Goal: Check status: Check status

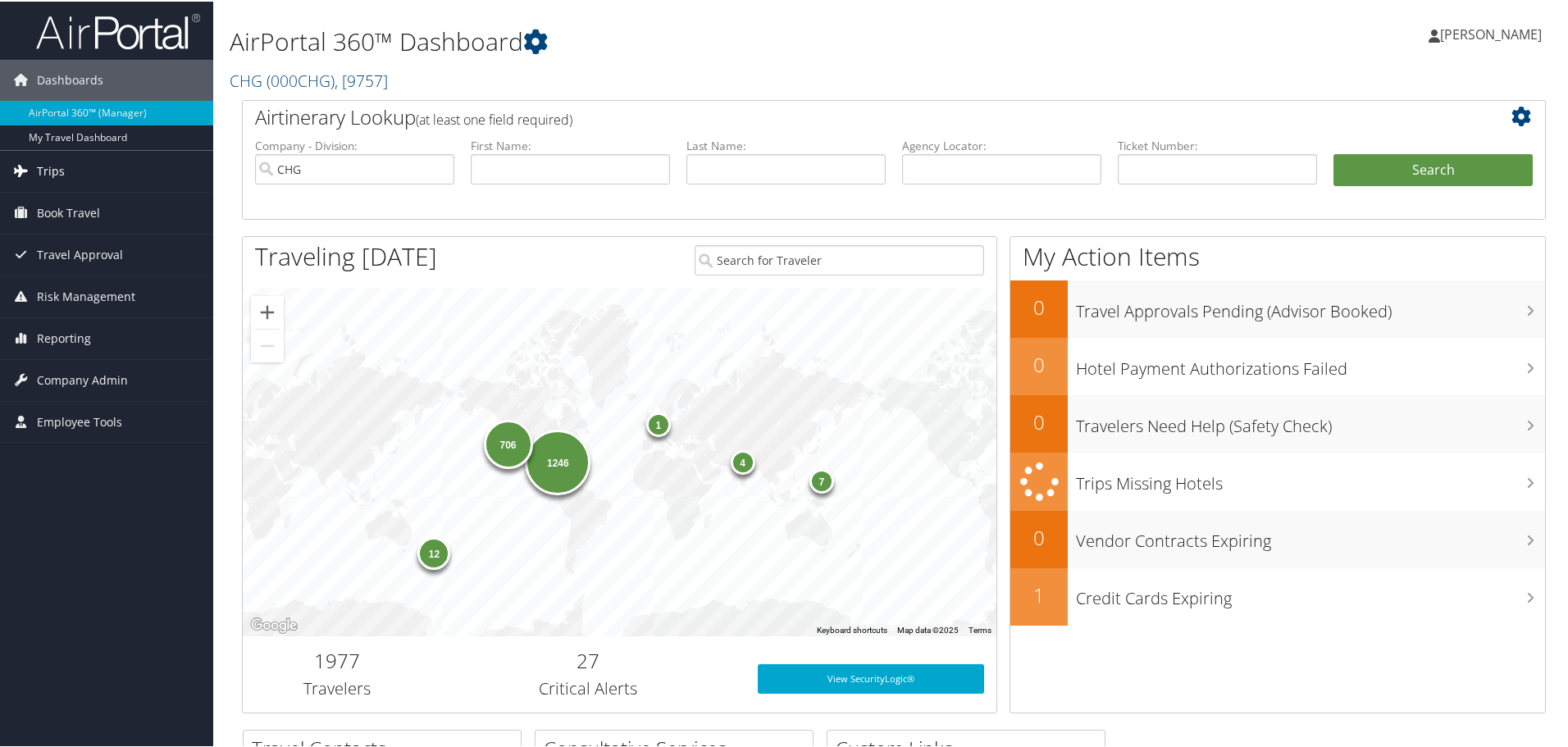
click at [115, 166] on link "Trips" at bounding box center [106, 170] width 214 height 41
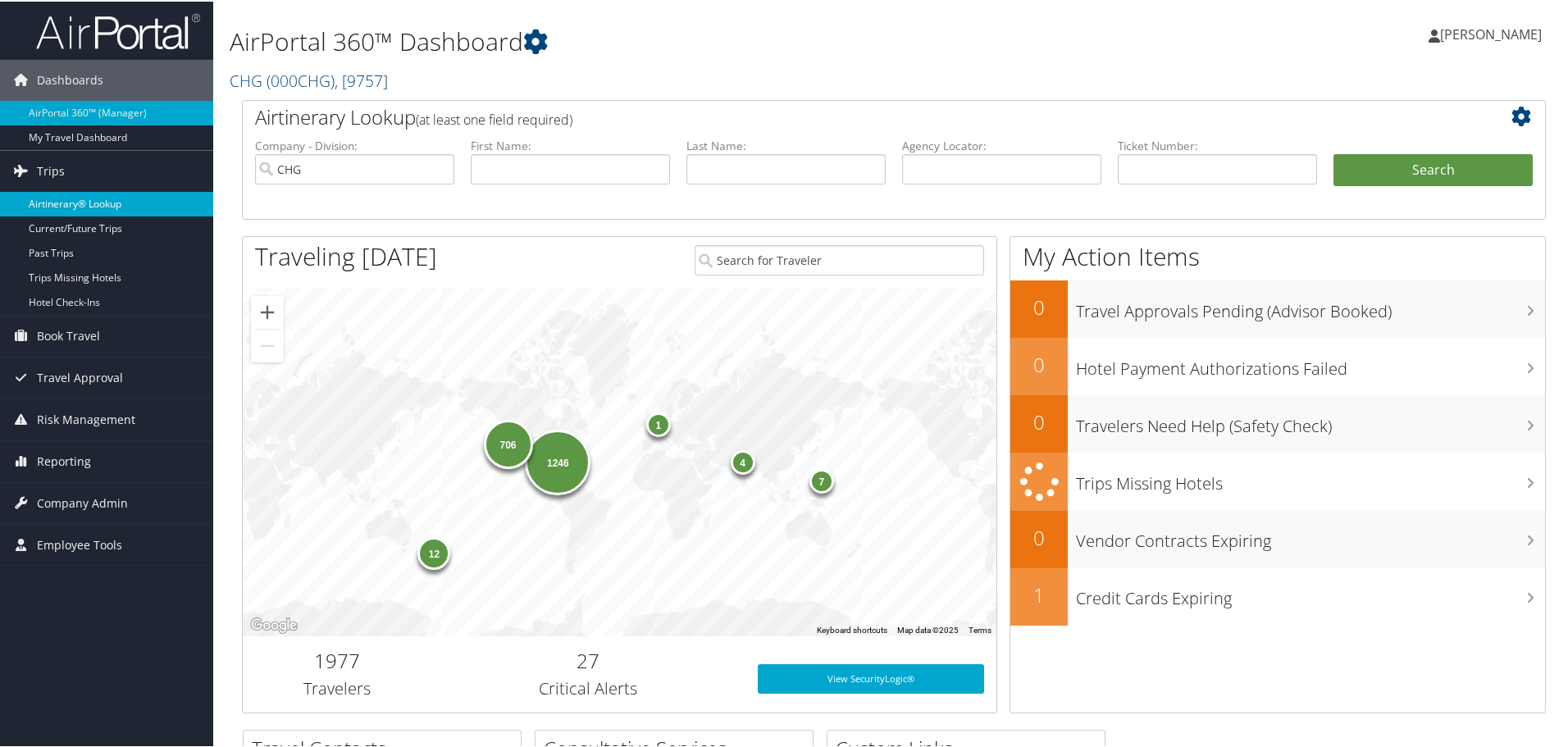
click at [95, 202] on link "Airtinerary® Lookup" at bounding box center [106, 202] width 214 height 24
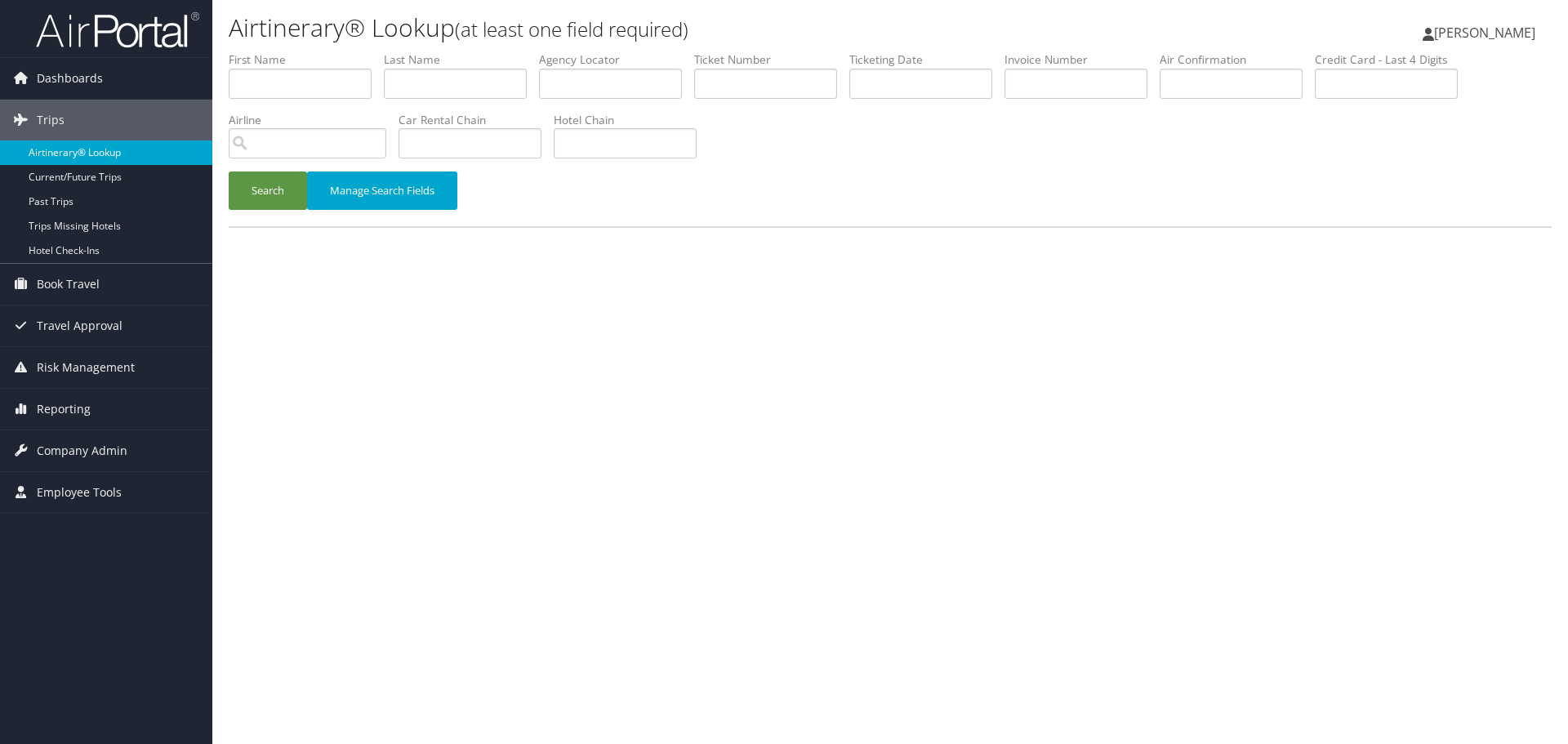
click at [186, 150] on link "Airtinerary® Lookup" at bounding box center [106, 152] width 213 height 24
click at [110, 158] on link "Airtinerary® Lookup" at bounding box center [106, 152] width 213 height 24
click at [300, 84] on input "text" at bounding box center [300, 84] width 143 height 30
type input "neil"
type input "mohindra"
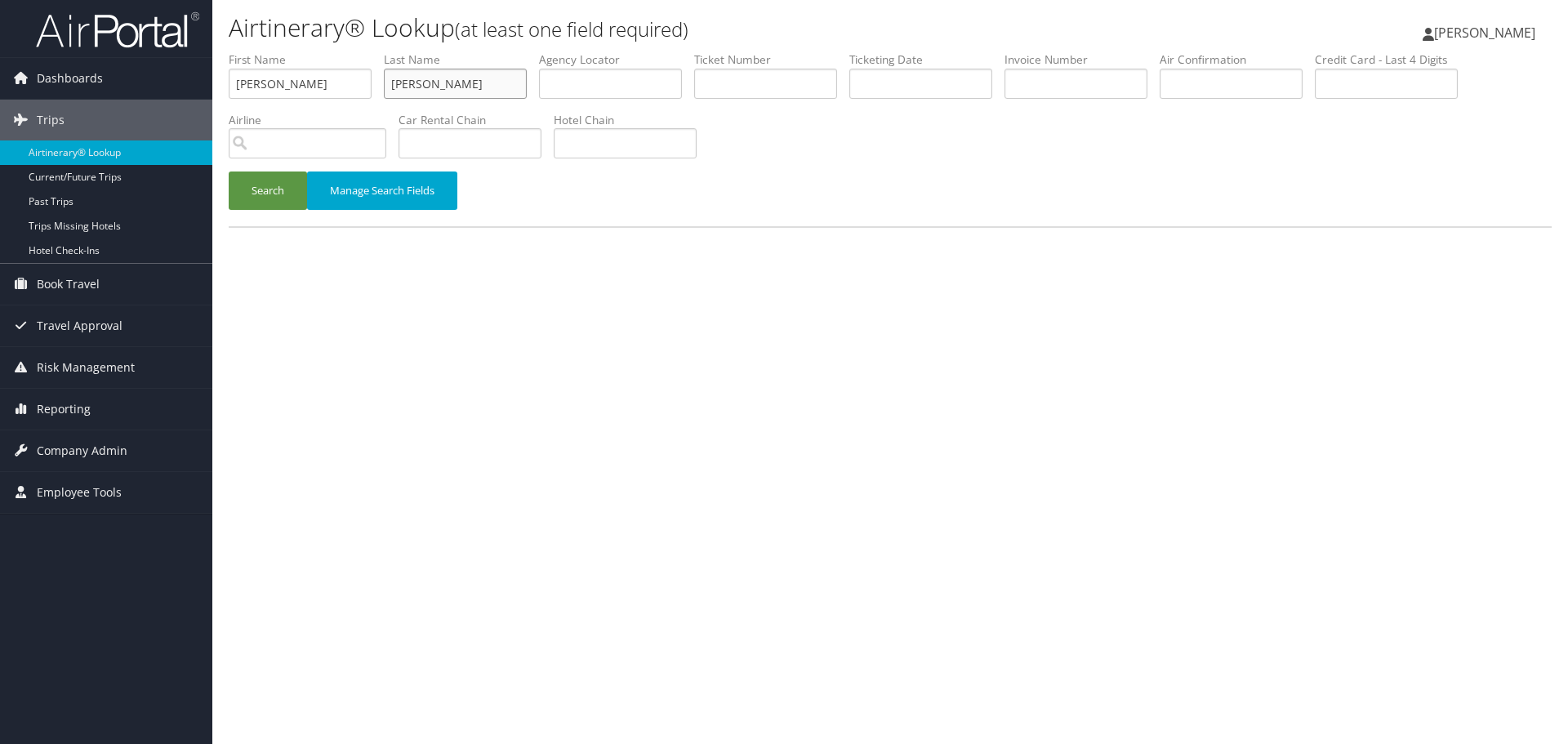
click at [229, 171] on button "Search" at bounding box center [267, 191] width 78 height 39
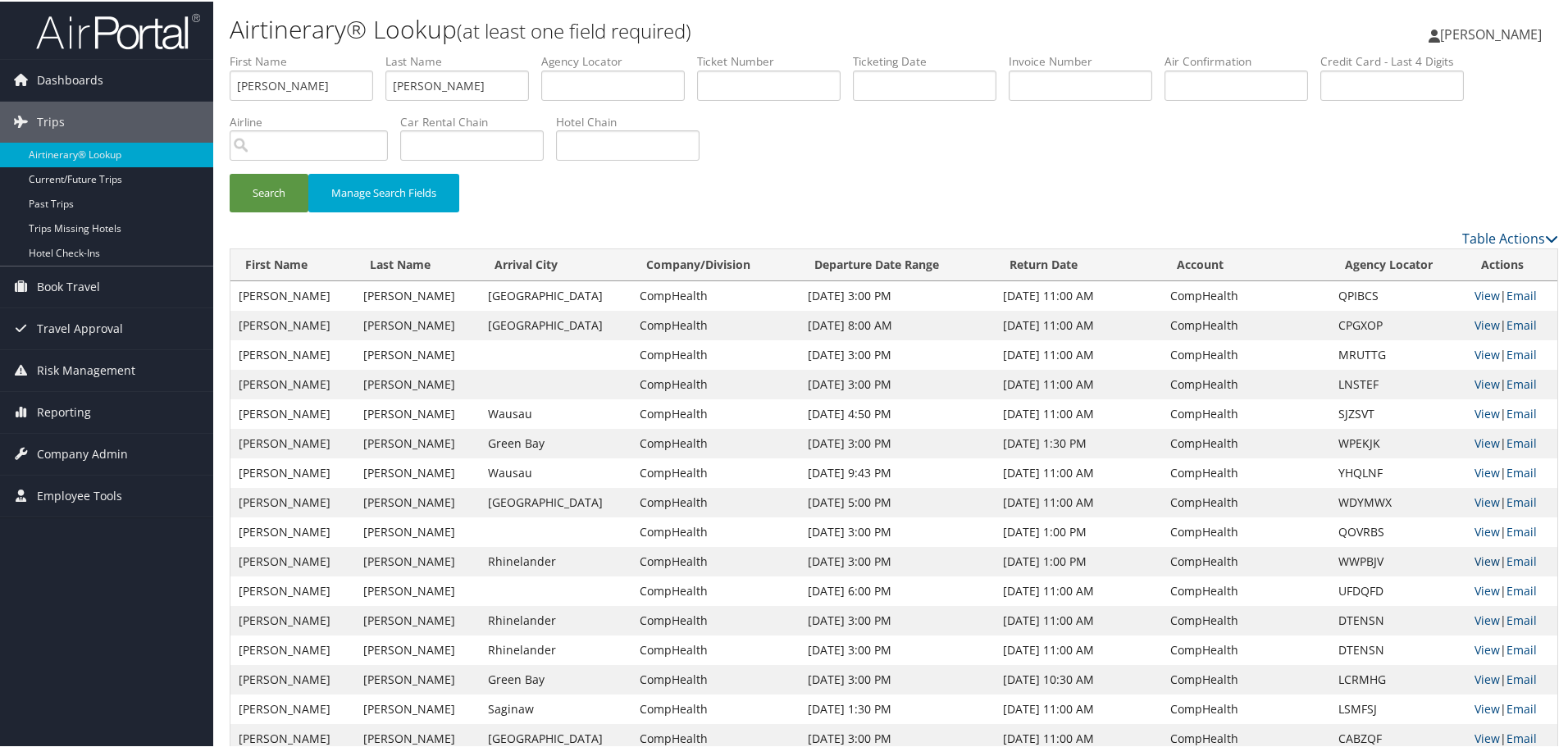
click at [1475, 559] on link "View" at bounding box center [1488, 560] width 25 height 15
click at [341, 87] on input "neil" at bounding box center [301, 84] width 144 height 30
type input "KARTIK"
type input "KUMAR"
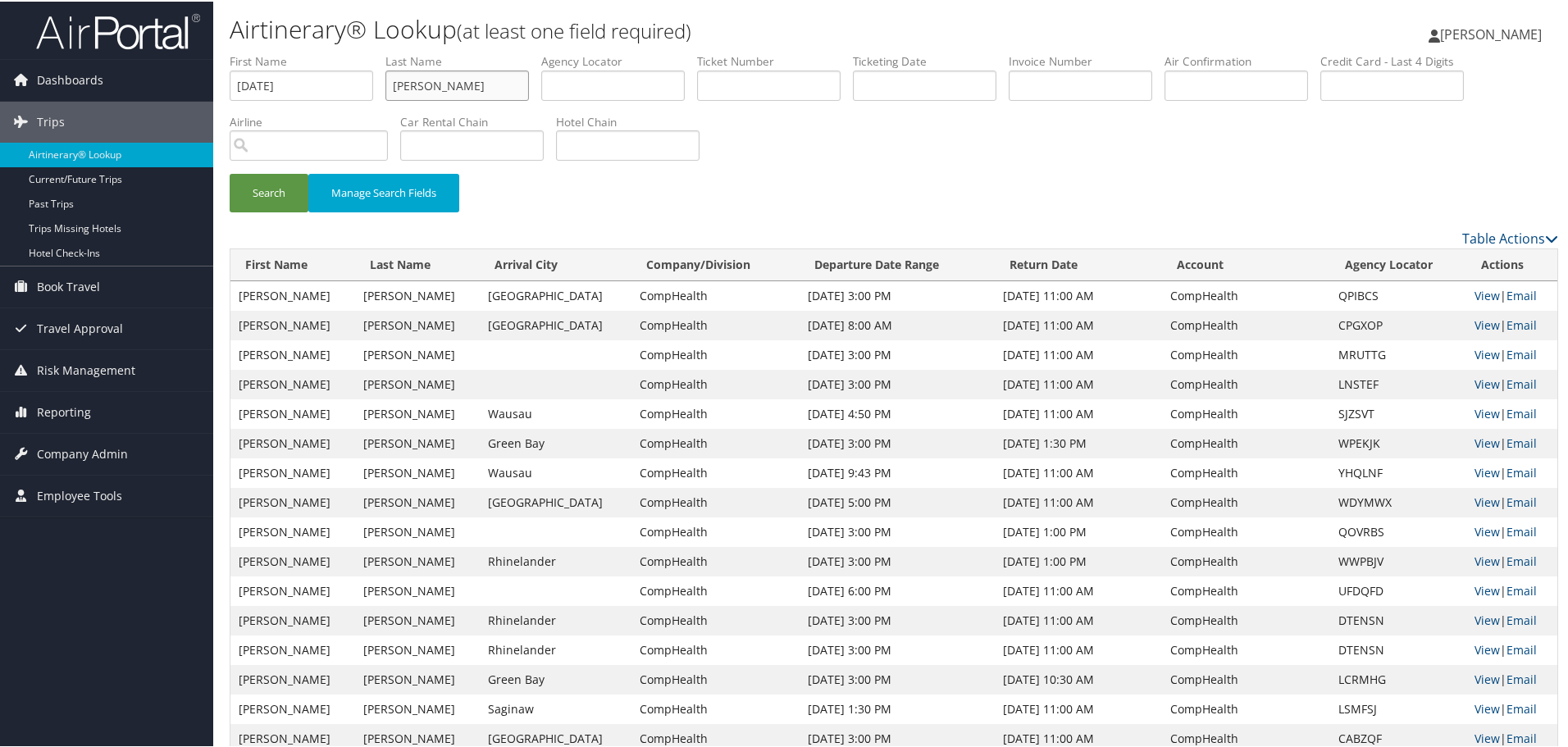
click at [230, 172] on button "Search" at bounding box center [269, 192] width 79 height 39
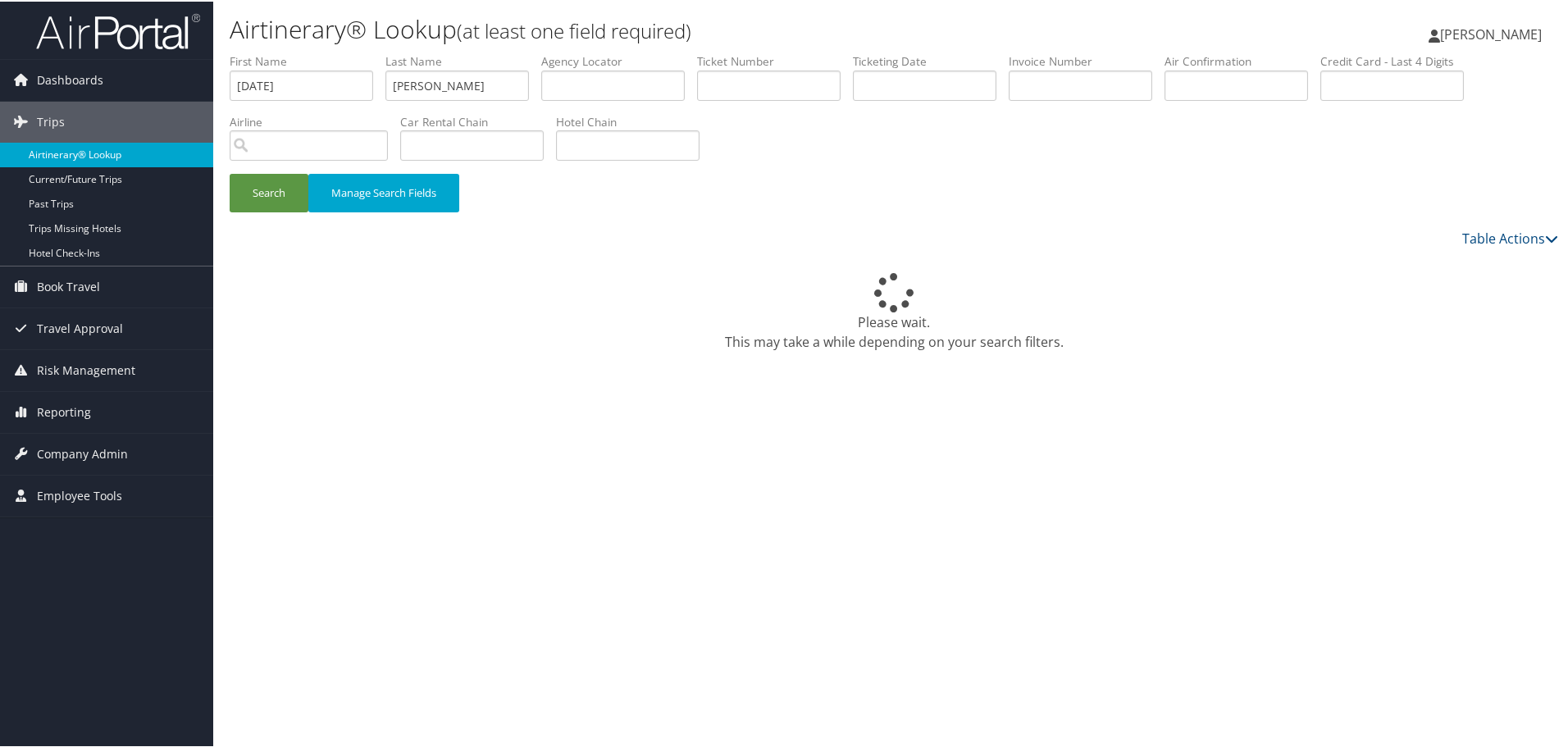
click at [72, 154] on link "Airtinerary® Lookup" at bounding box center [106, 153] width 214 height 24
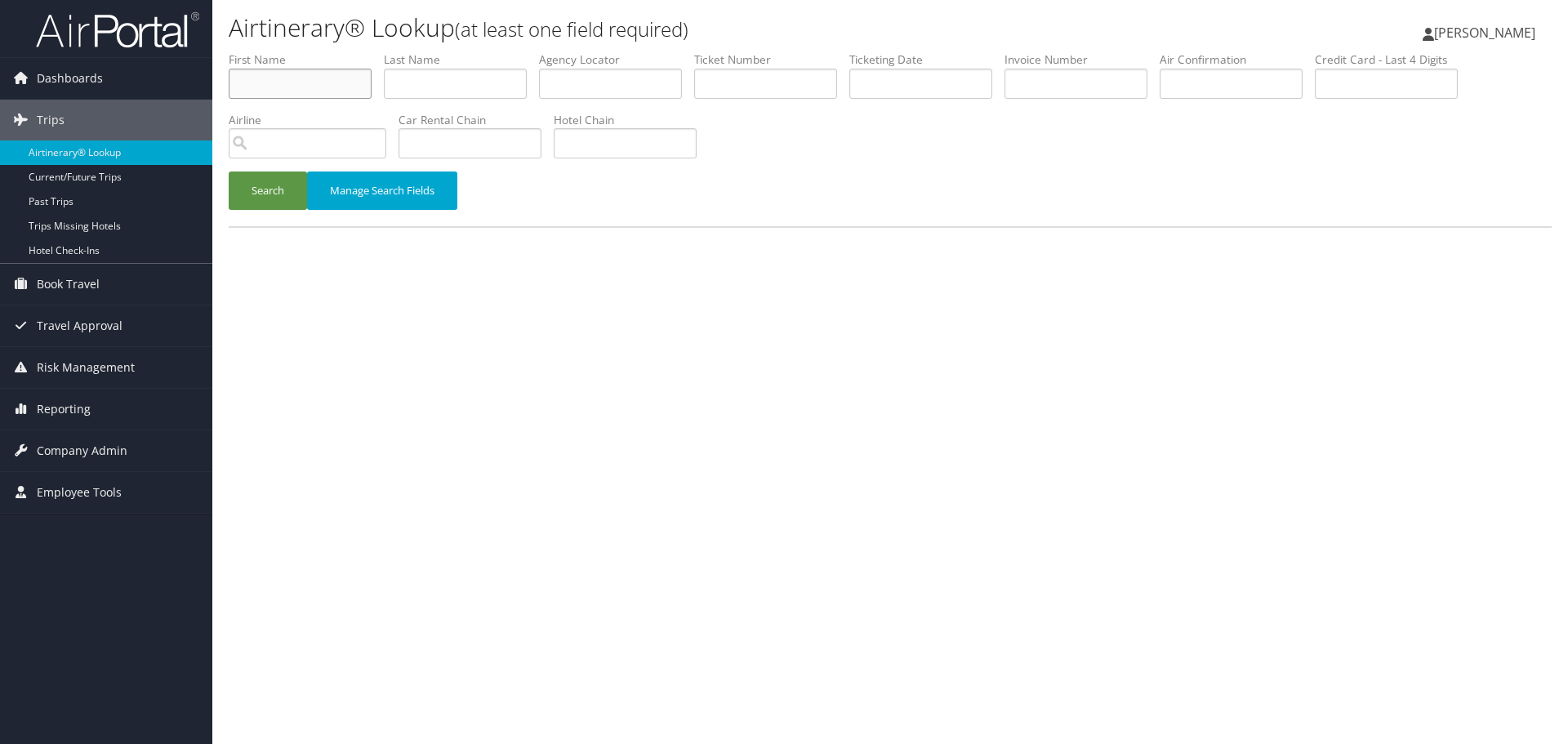
click at [323, 89] on input "text" at bounding box center [300, 84] width 143 height 30
type input "JEFF"
type input "BITTON"
click at [229, 171] on button "Search" at bounding box center [267, 191] width 78 height 39
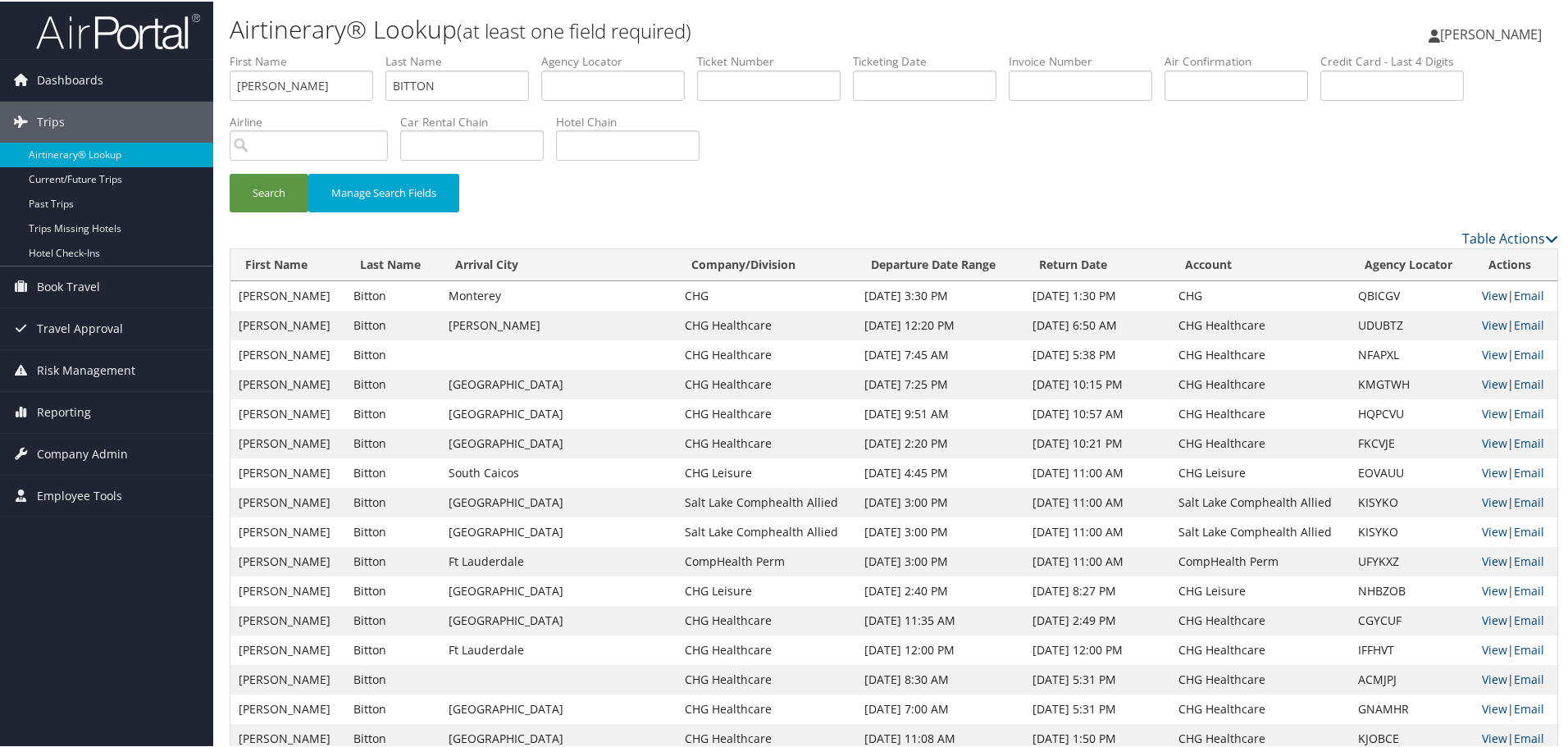
click at [1482, 295] on link "View" at bounding box center [1495, 294] width 25 height 15
click at [290, 94] on input "JEFF" at bounding box center [301, 84] width 144 height 30
click at [290, 93] on input "JEFF" at bounding box center [301, 84] width 144 height 30
type input "MARK"
type input "LAMBERT"
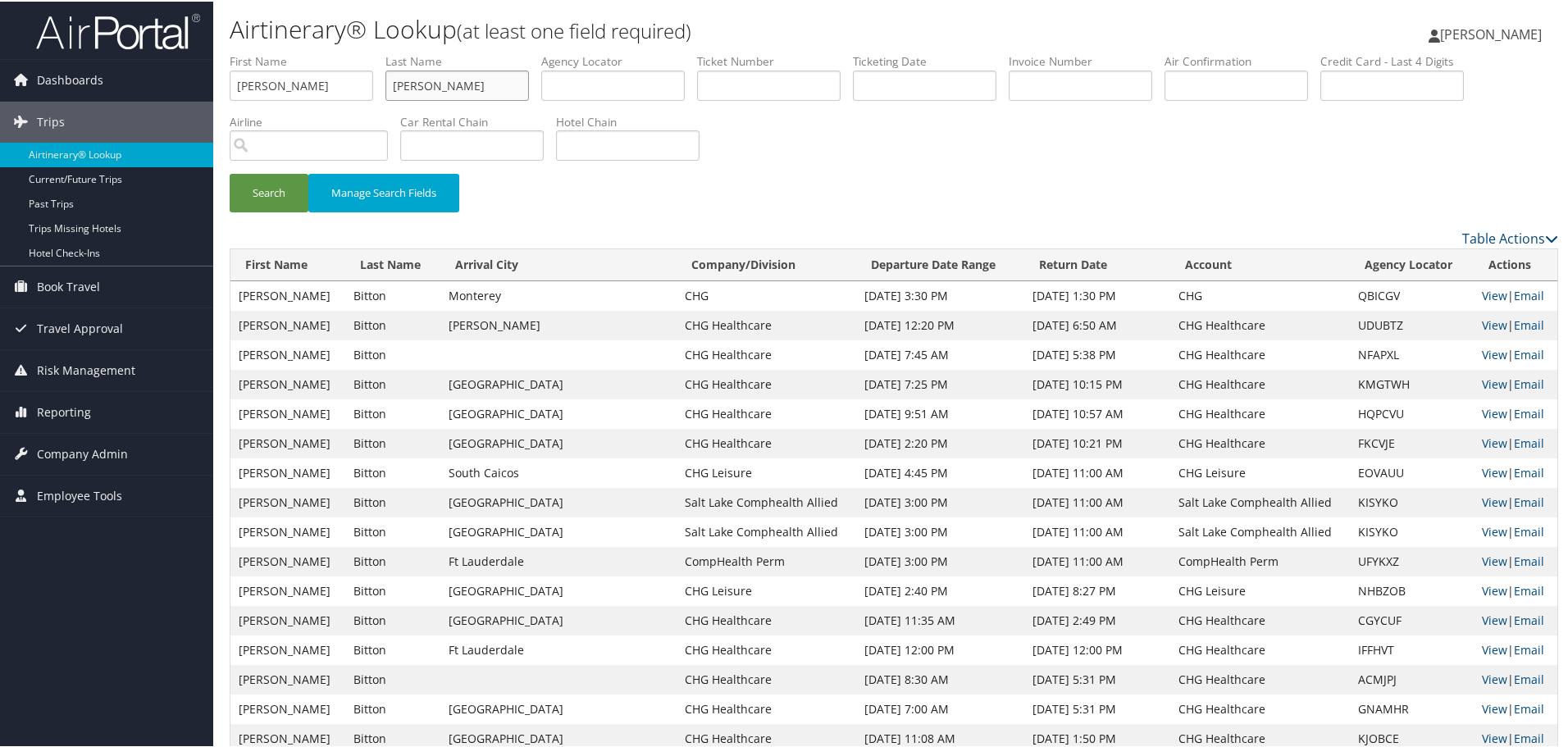
click at [230, 172] on button "Search" at bounding box center [269, 192] width 79 height 39
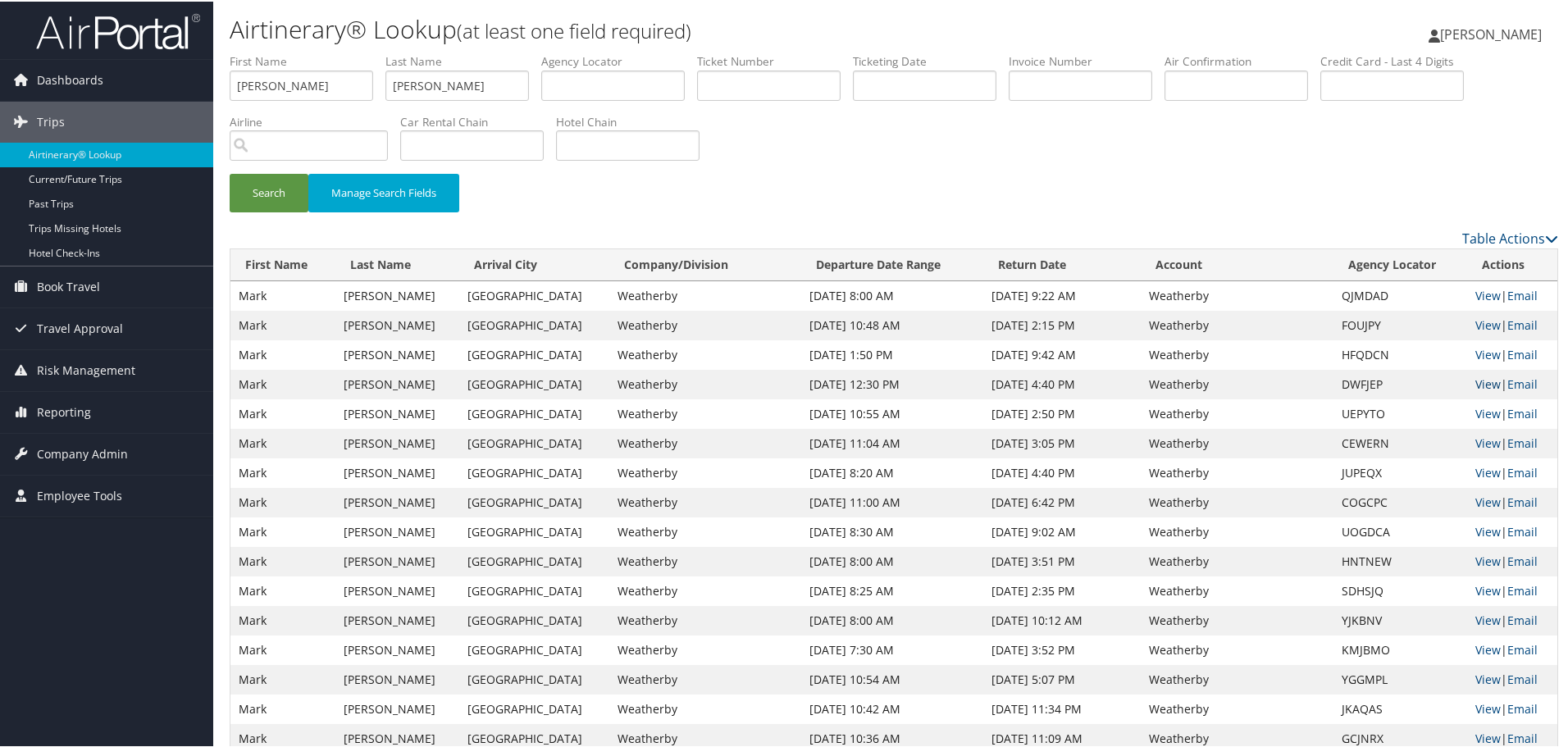
click at [1476, 384] on link "View" at bounding box center [1489, 382] width 25 height 15
